Goal: Transaction & Acquisition: Subscribe to service/newsletter

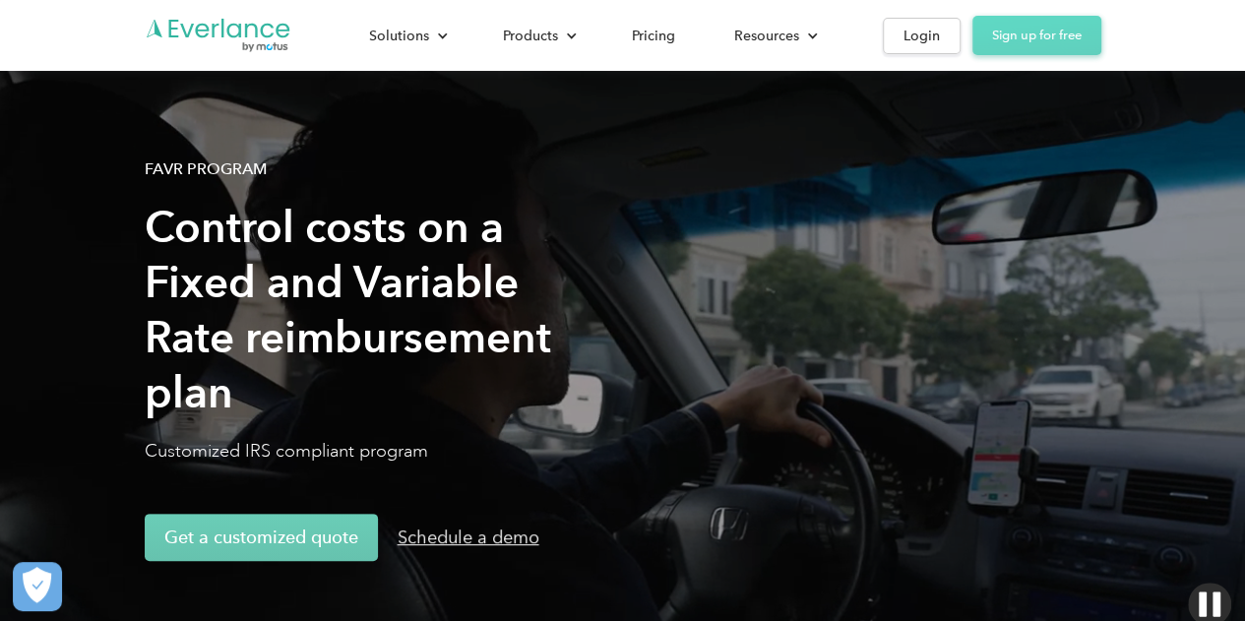
click at [1020, 39] on link "Sign up for free" at bounding box center [1036, 35] width 129 height 39
